Goal: Task Accomplishment & Management: Use online tool/utility

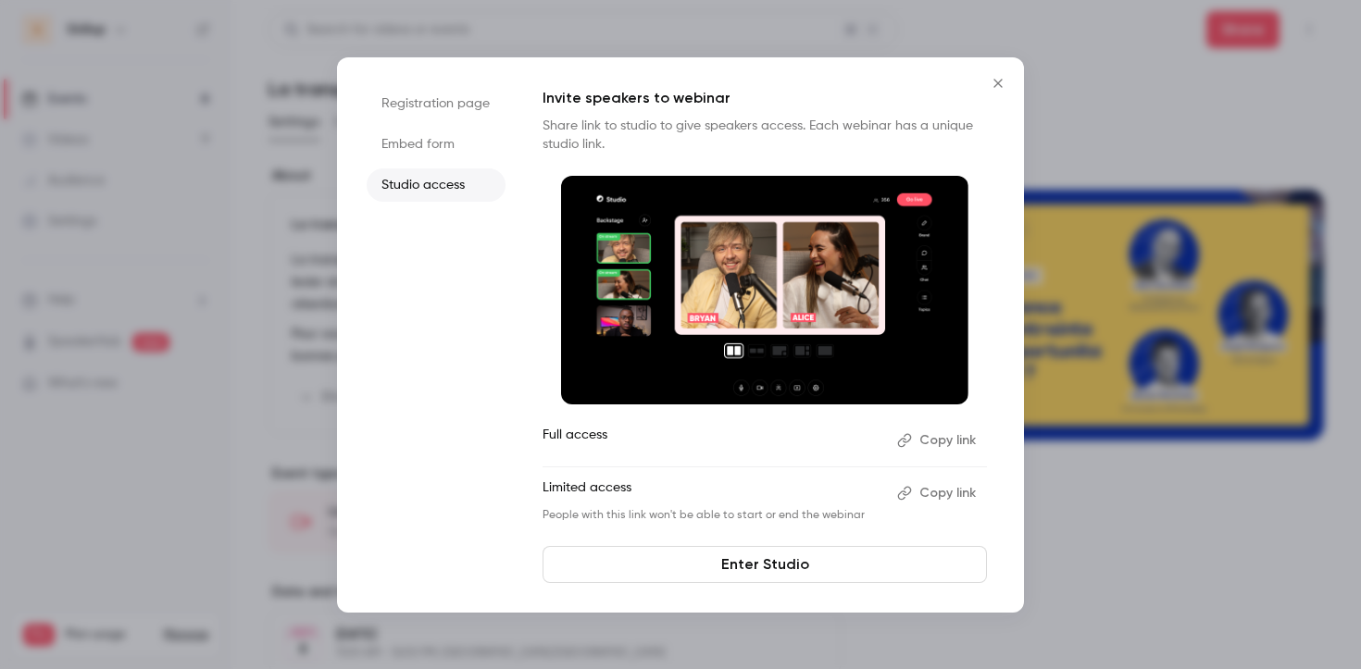
click at [994, 84] on icon "Close" at bounding box center [998, 83] width 22 height 15
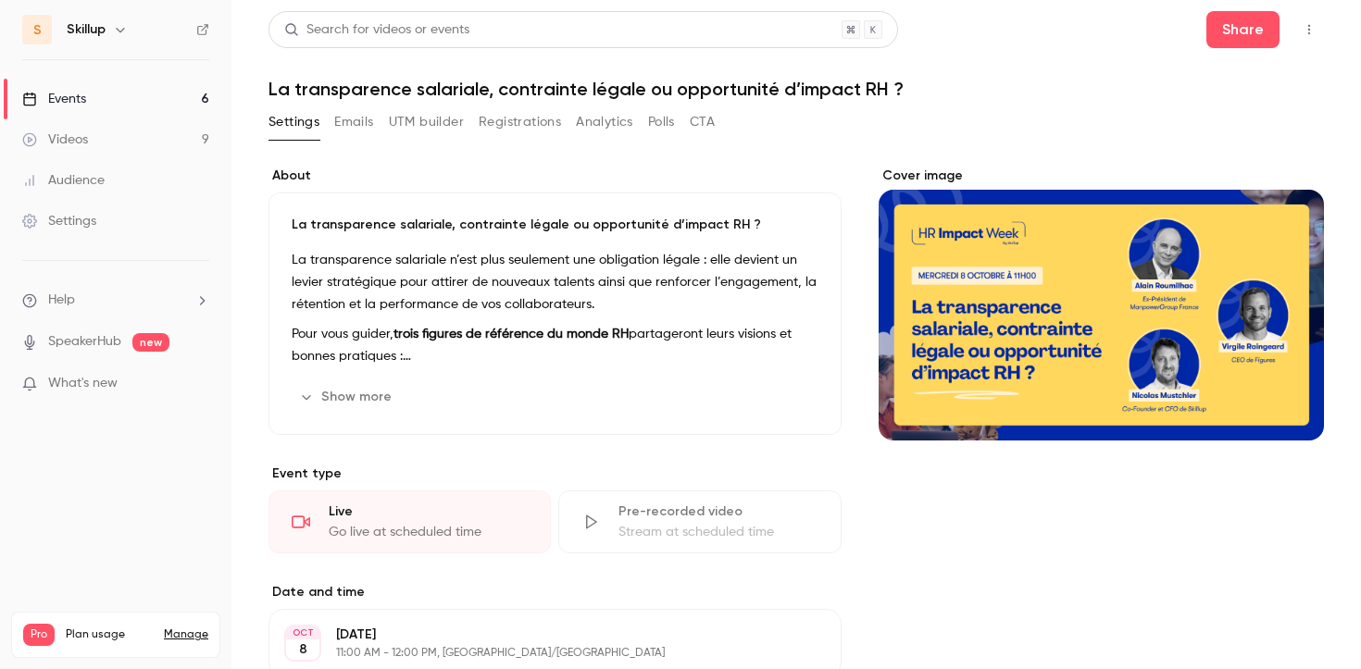
click at [153, 95] on link "Events 6" at bounding box center [115, 99] width 231 height 41
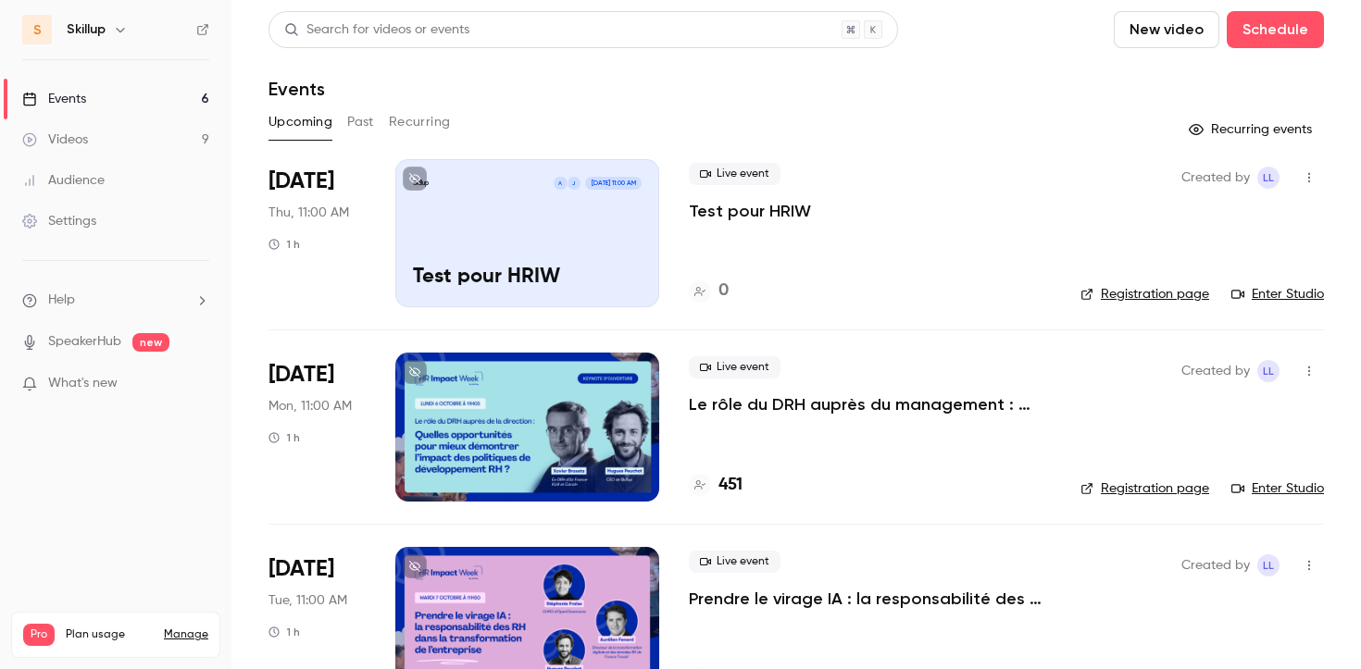
click at [753, 205] on p "Test pour HRIW" at bounding box center [750, 211] width 122 height 22
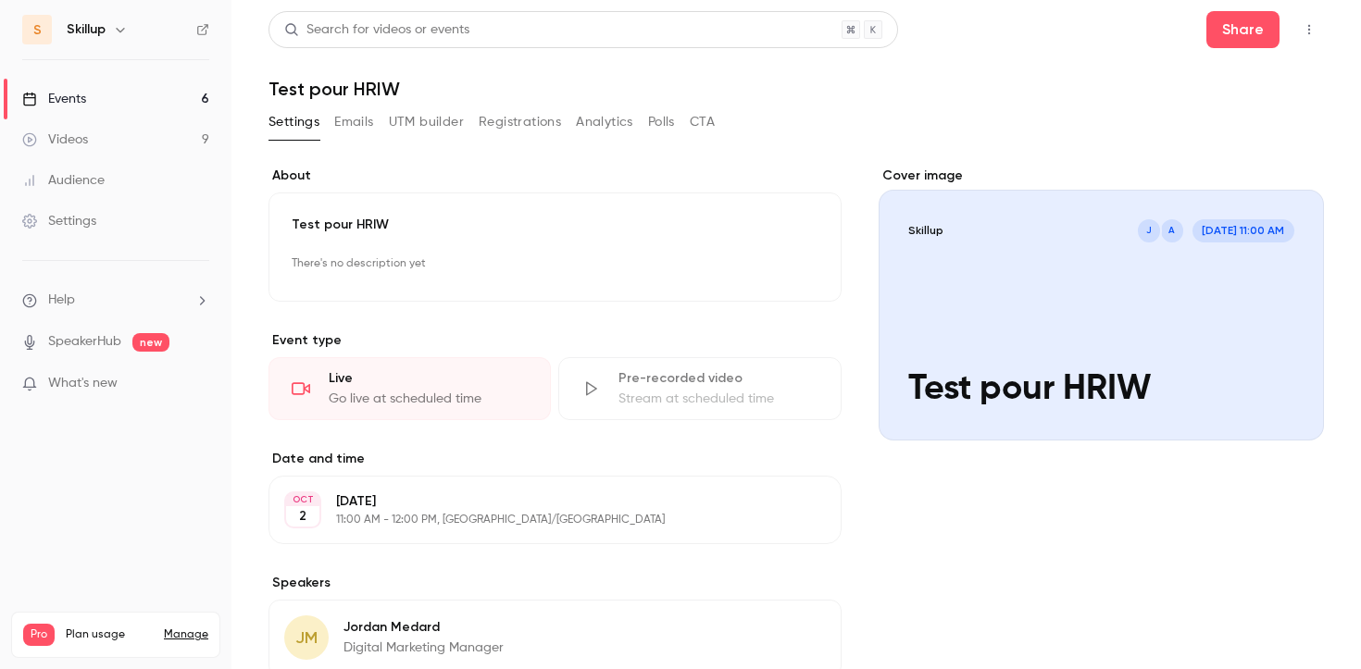
click at [442, 125] on button "UTM builder" at bounding box center [426, 122] width 75 height 30
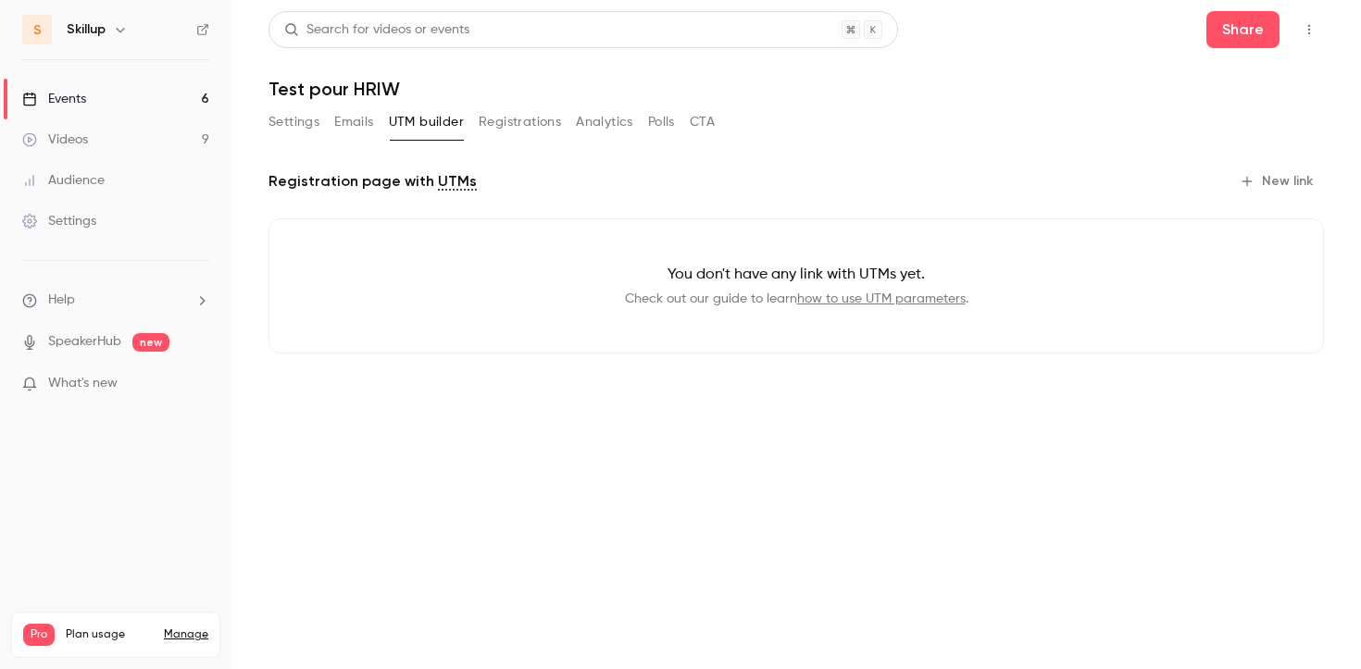
click at [1299, 28] on button "button" at bounding box center [1309, 30] width 30 height 30
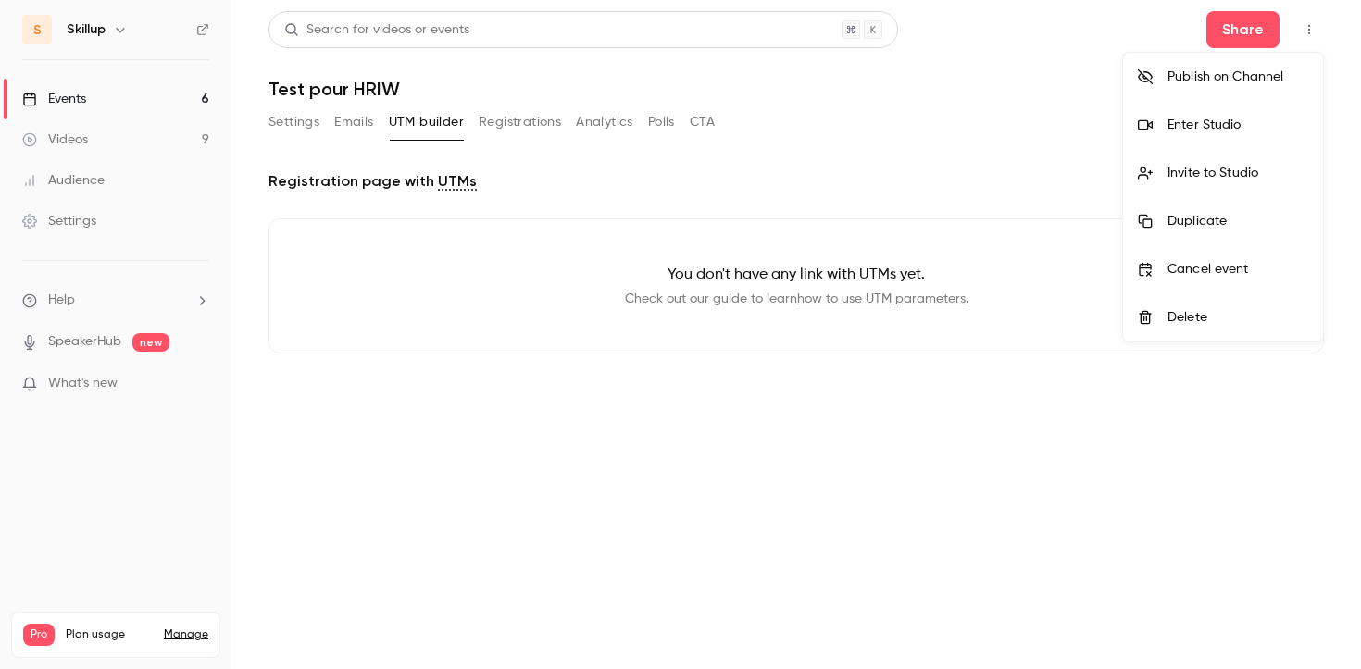
click at [1240, 28] on div at bounding box center [680, 334] width 1361 height 669
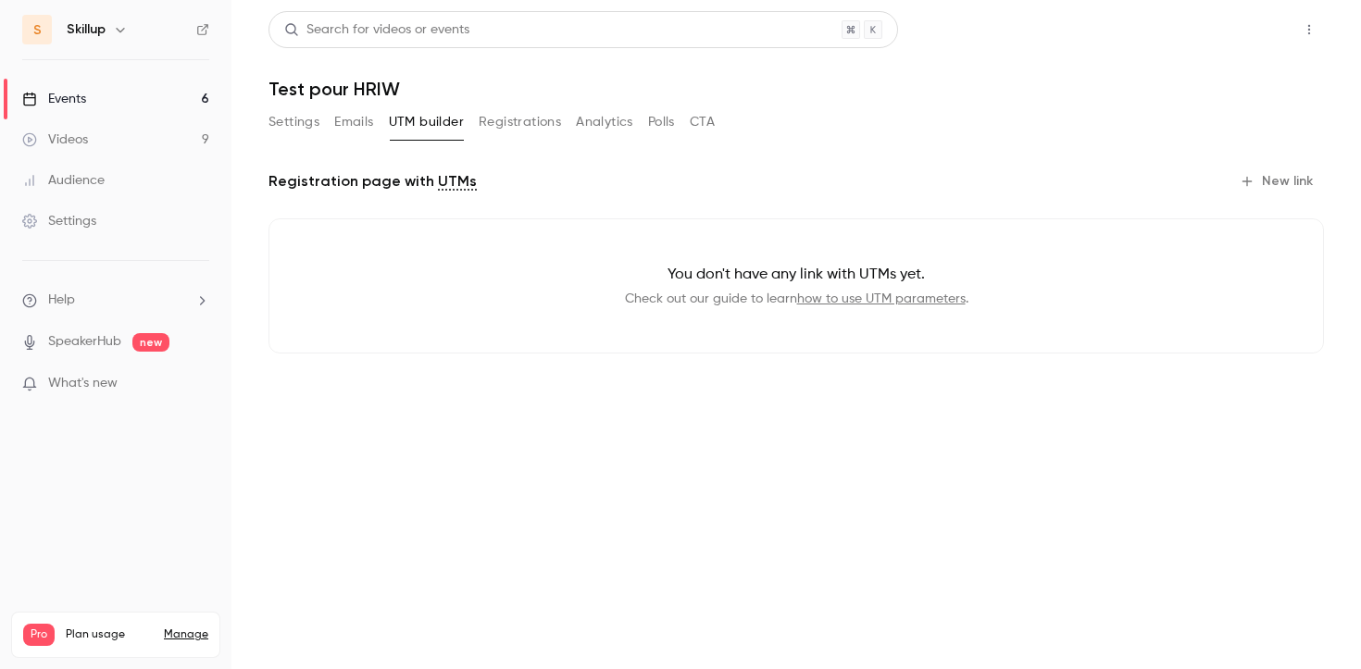
click at [1232, 30] on button "Share" at bounding box center [1242, 29] width 73 height 37
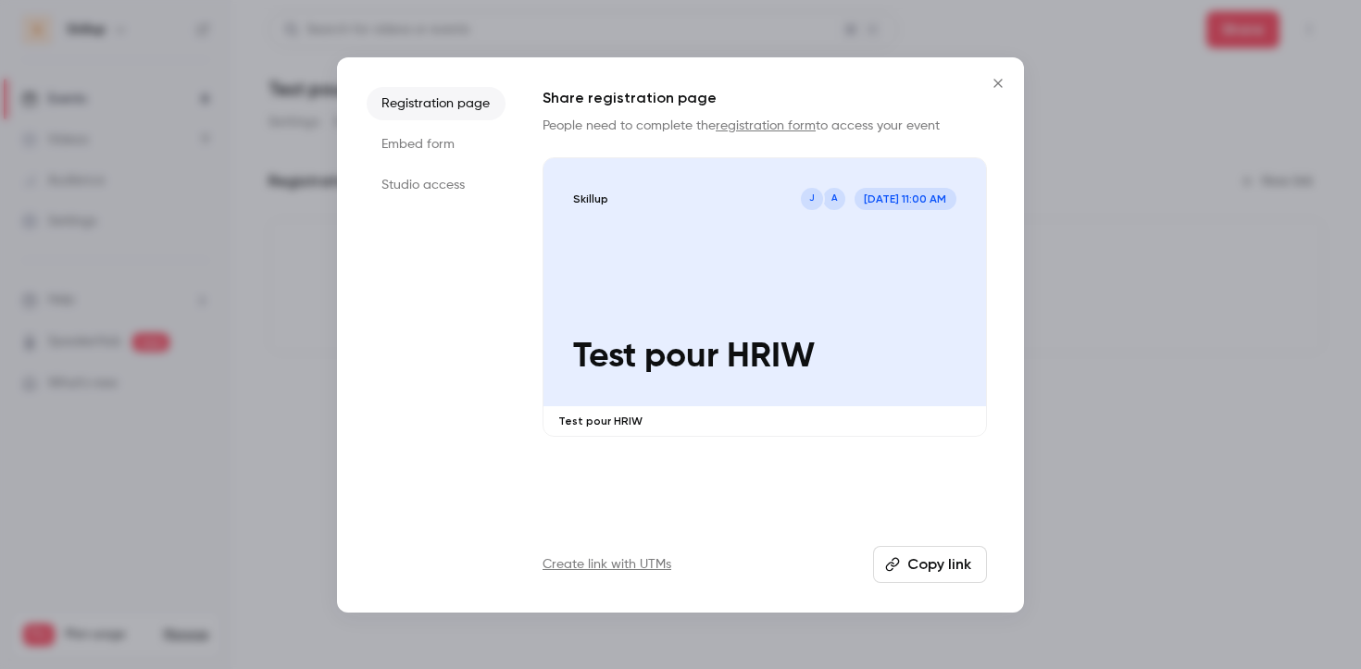
click at [642, 563] on link "Create link with UTMs" at bounding box center [606, 564] width 129 height 19
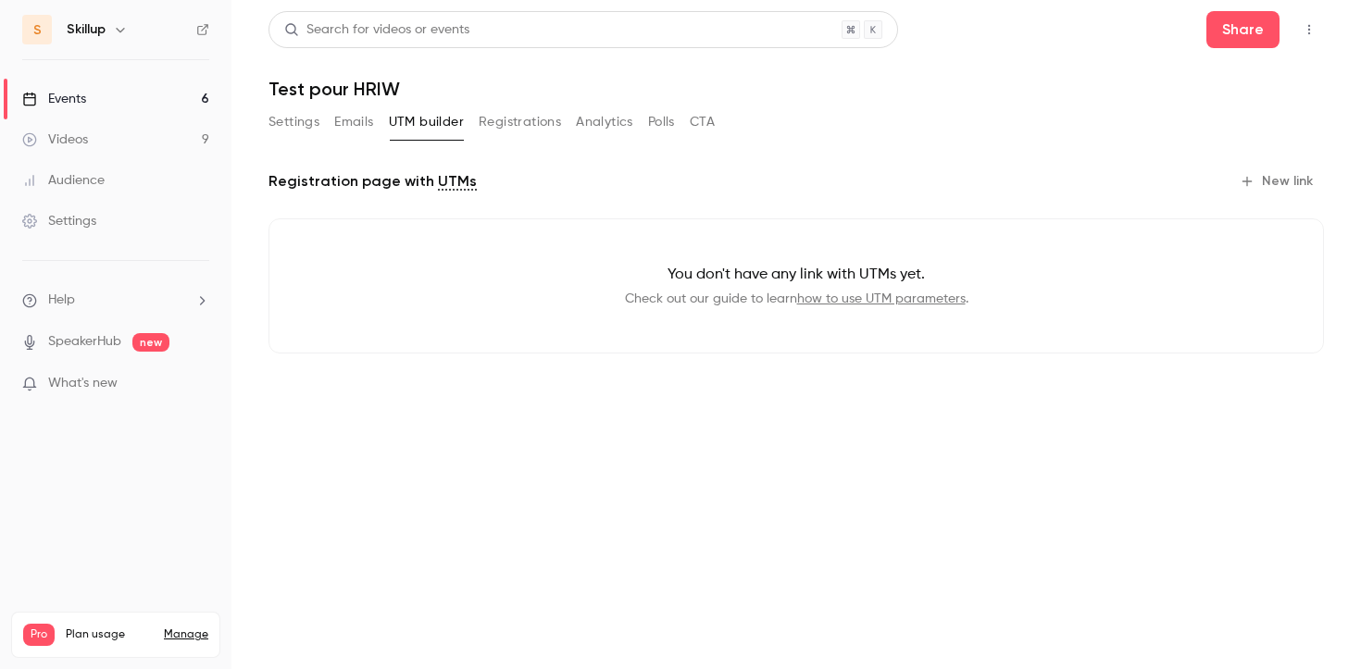
click at [1263, 171] on button "New link" at bounding box center [1278, 182] width 92 height 30
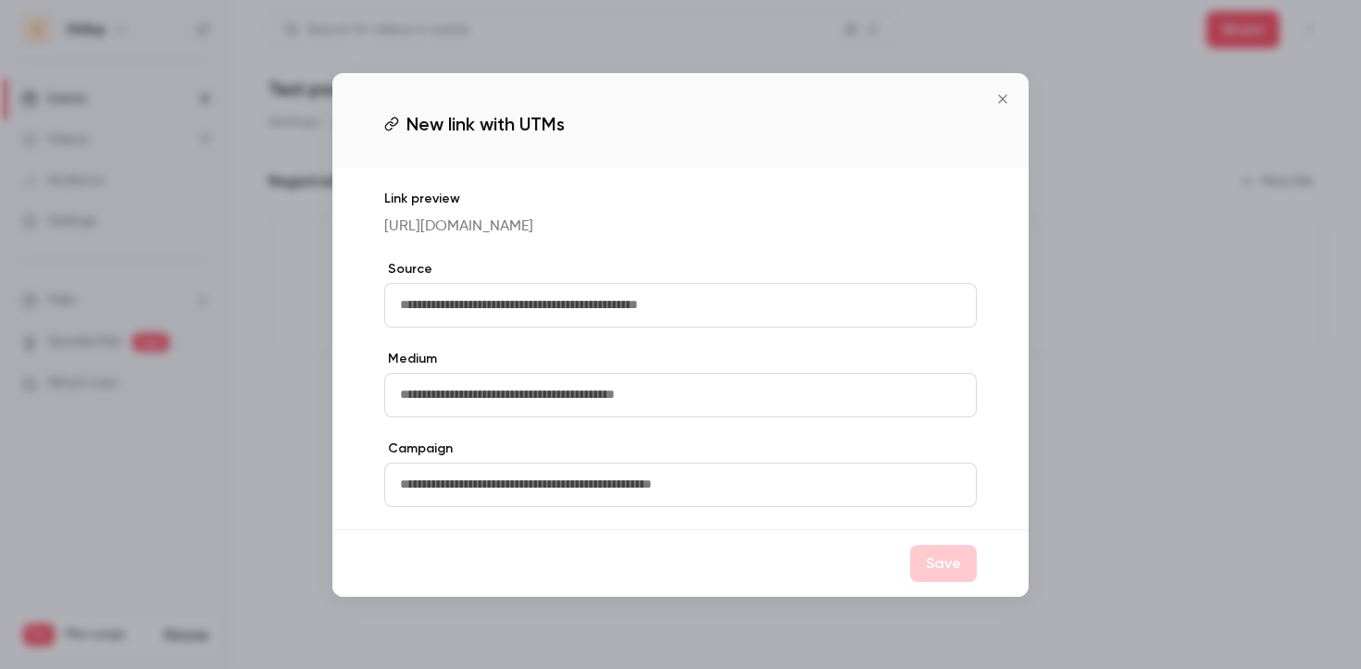
click at [638, 297] on input "text" at bounding box center [680, 305] width 592 height 44
type input "*******"
click at [501, 413] on input "text" at bounding box center [680, 395] width 592 height 44
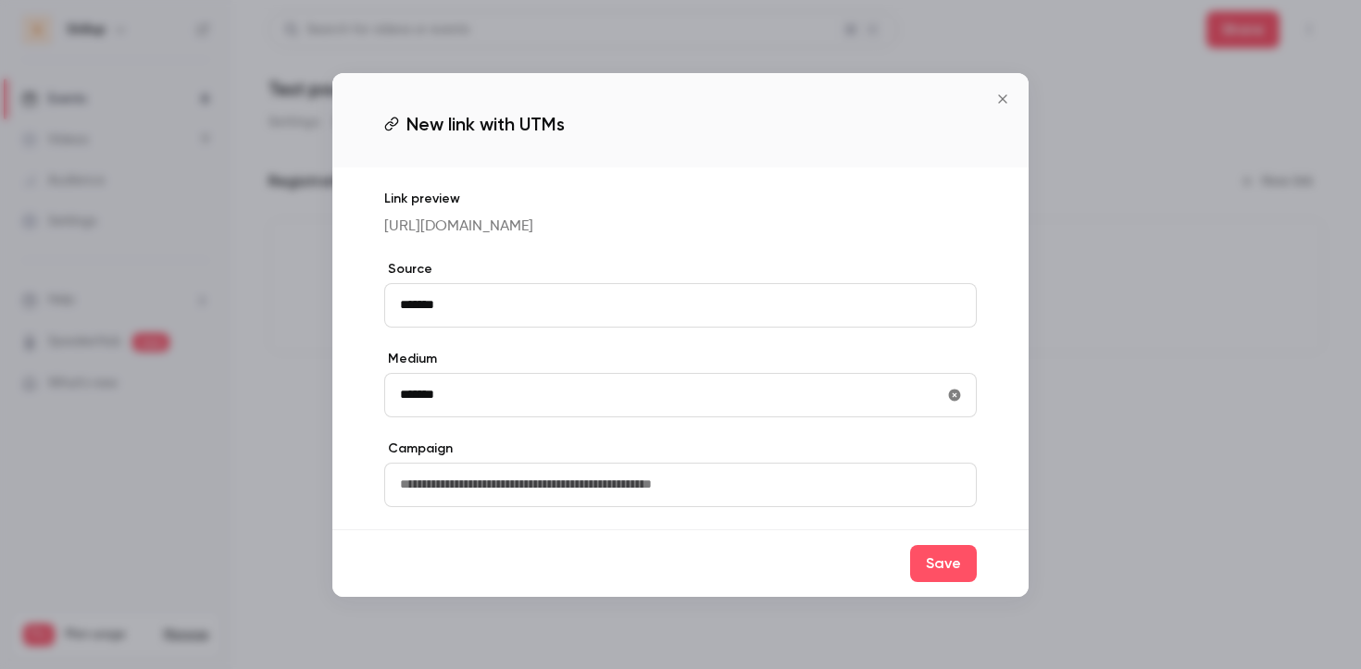
type input "*******"
click at [479, 495] on input "text" at bounding box center [680, 485] width 592 height 44
type input "*******"
click at [919, 582] on button "Save" at bounding box center [943, 563] width 67 height 37
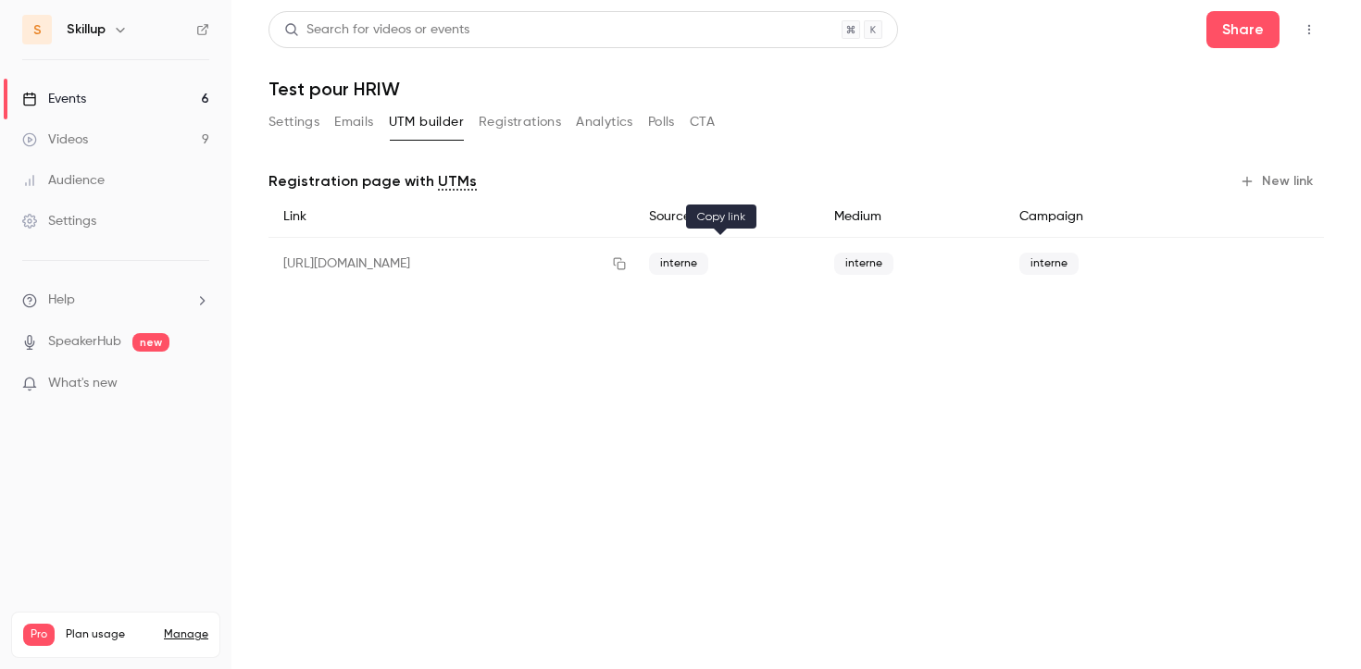
click at [627, 259] on icon "button" at bounding box center [619, 263] width 15 height 13
click at [1311, 27] on icon "button" at bounding box center [1308, 29] width 15 height 13
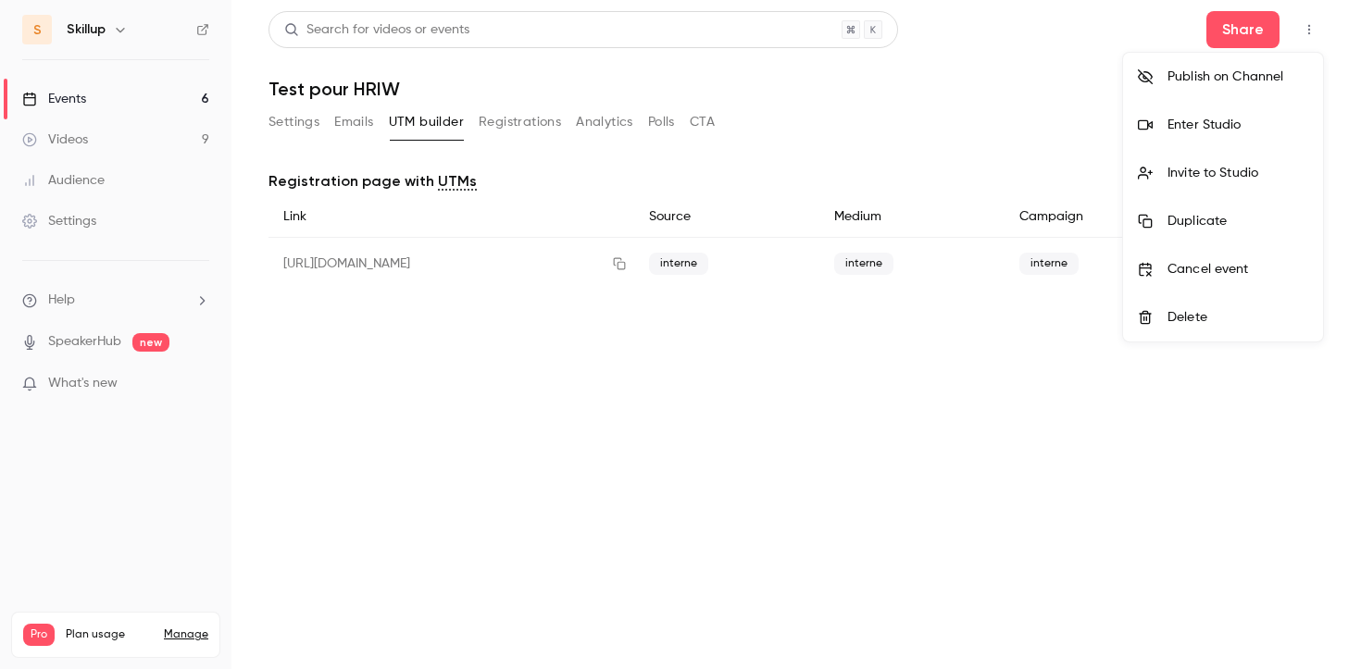
click at [1227, 132] on div "Enter Studio" at bounding box center [1237, 125] width 141 height 19
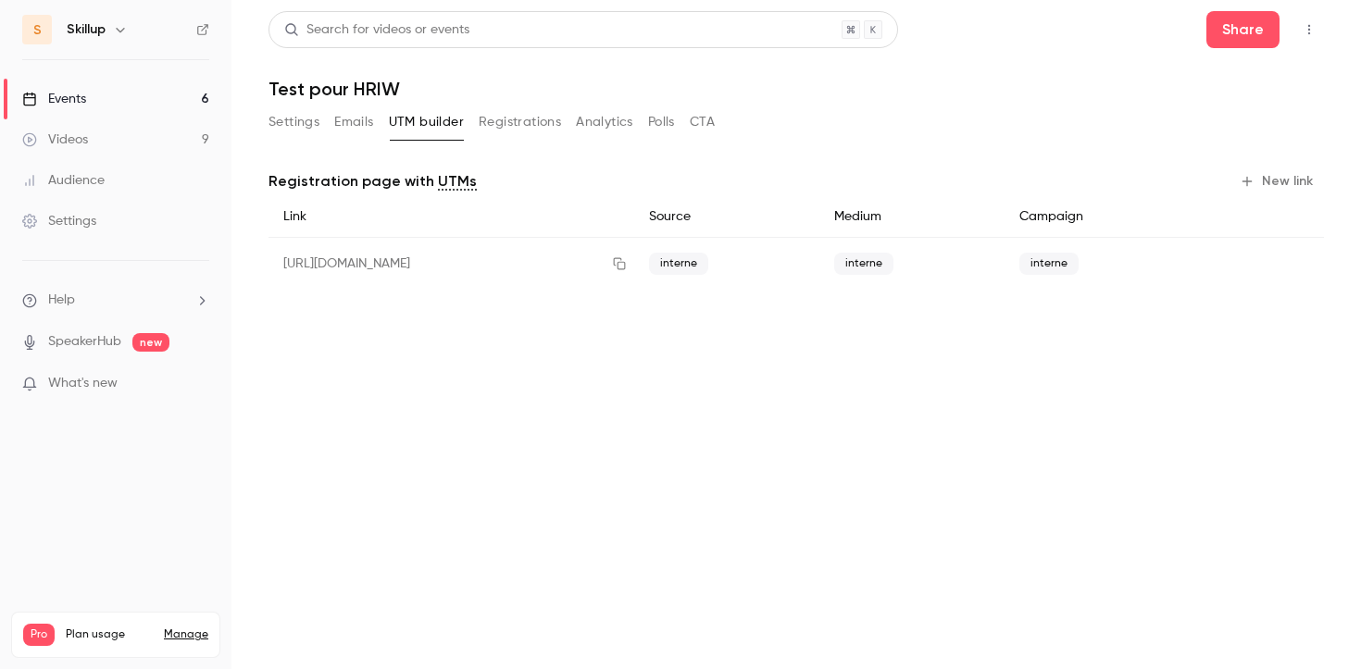
click at [175, 93] on link "Events 6" at bounding box center [115, 99] width 231 height 41
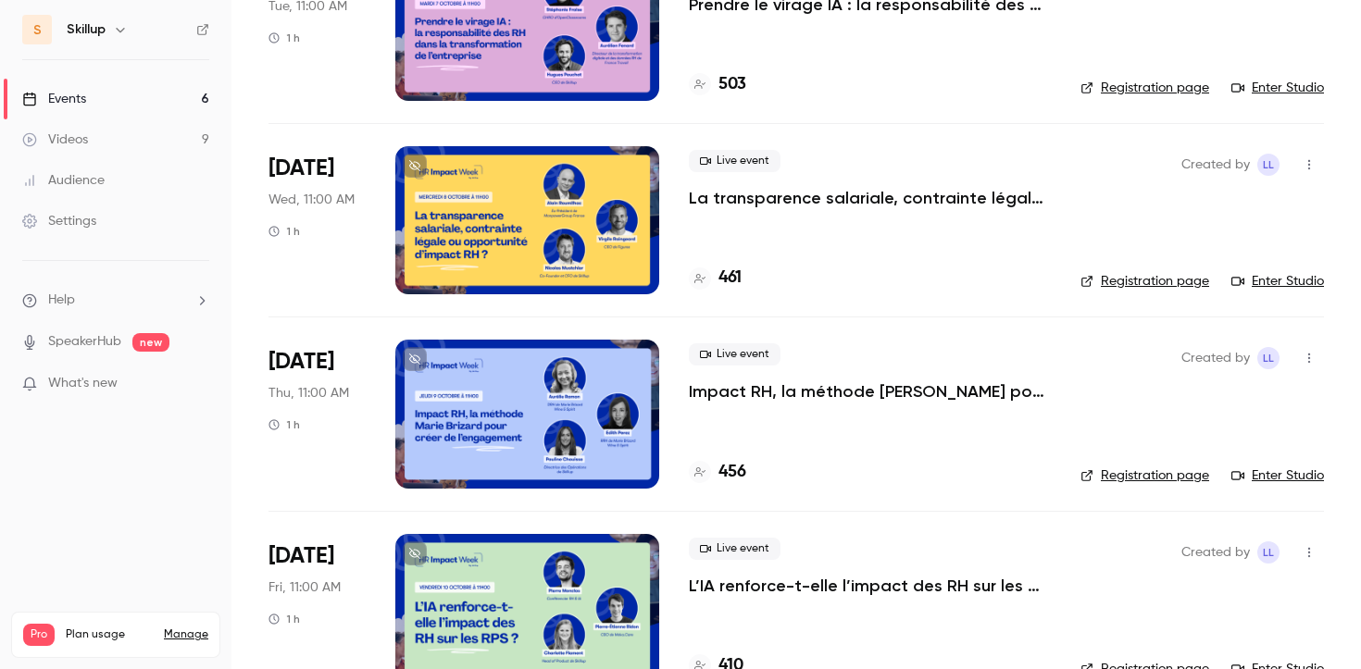
scroll to position [641, 0]
